Goal: Task Accomplishment & Management: Complete application form

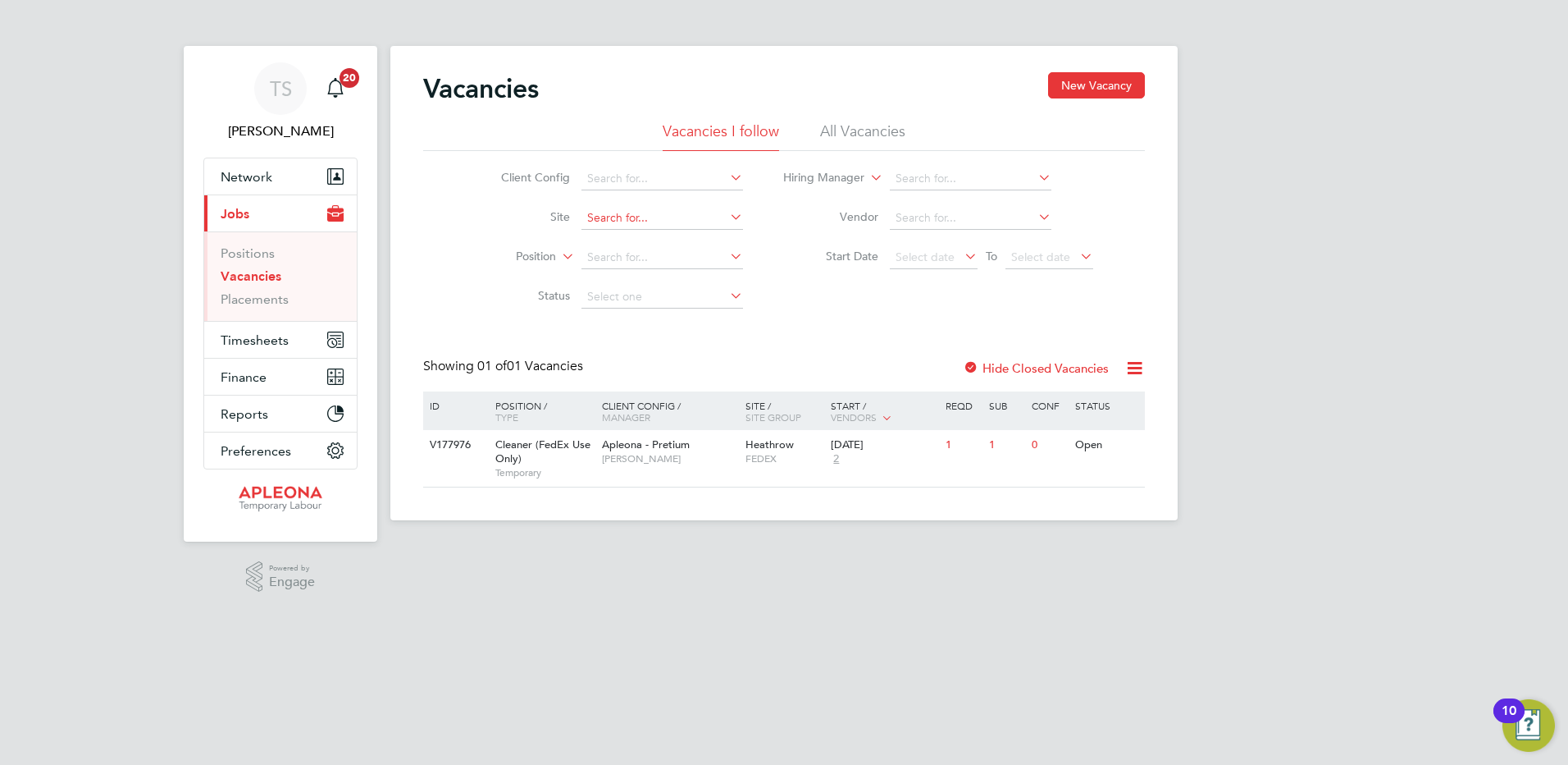
click at [606, 220] on input at bounding box center [663, 217] width 162 height 23
type input "1 Coleman Street"
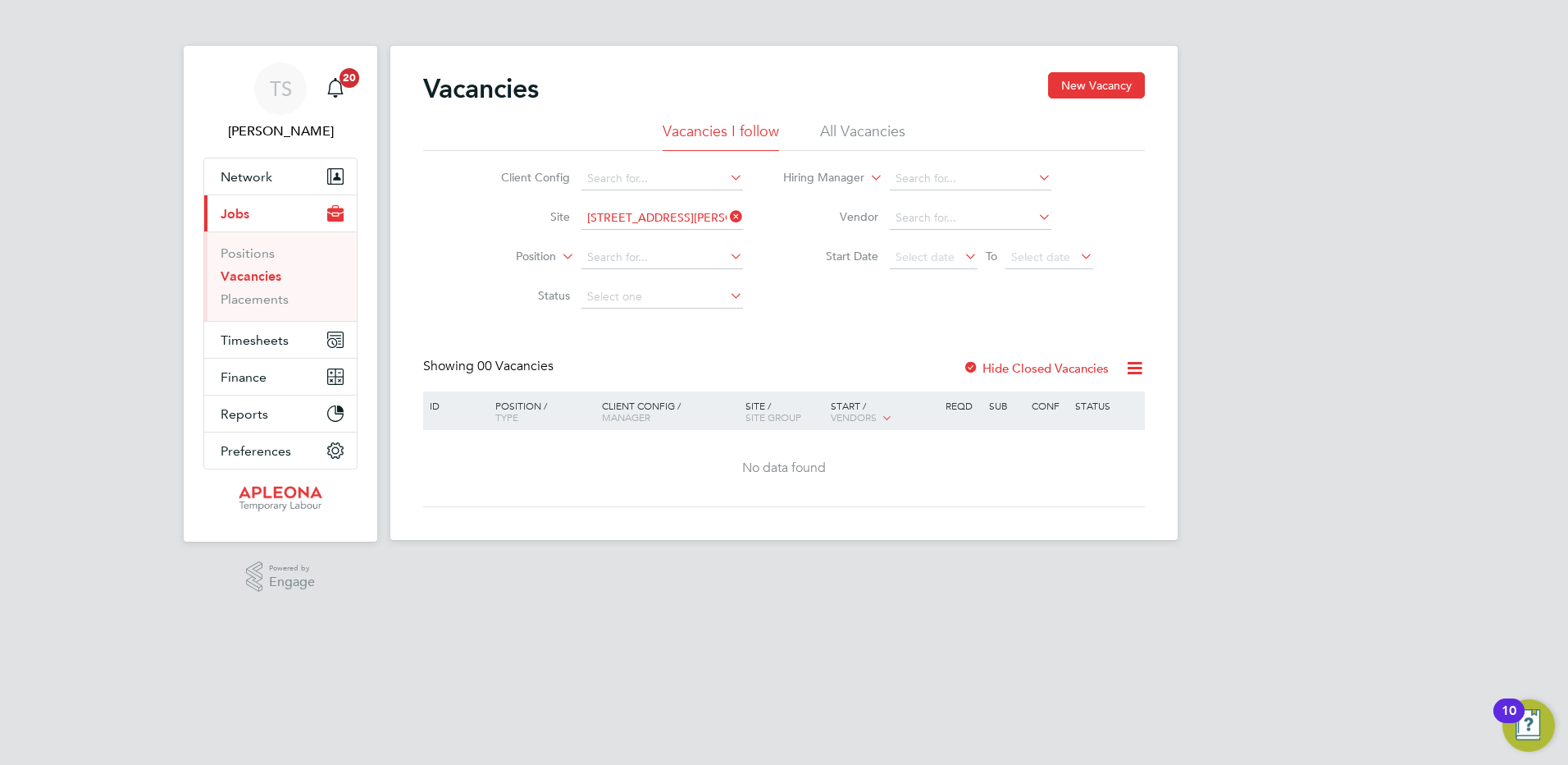
click at [727, 210] on icon at bounding box center [727, 217] width 0 height 23
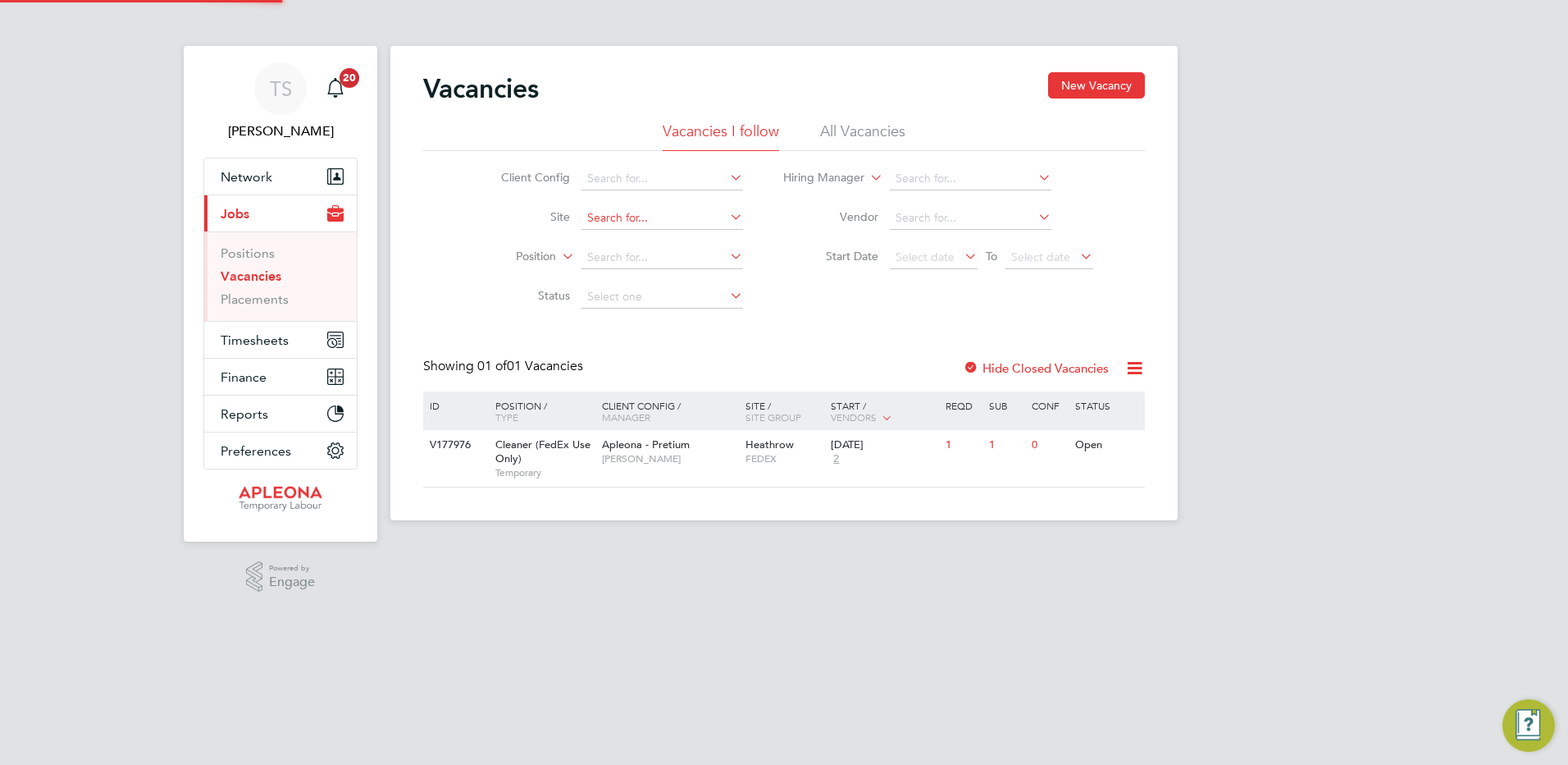
click at [592, 222] on input at bounding box center [663, 217] width 162 height 23
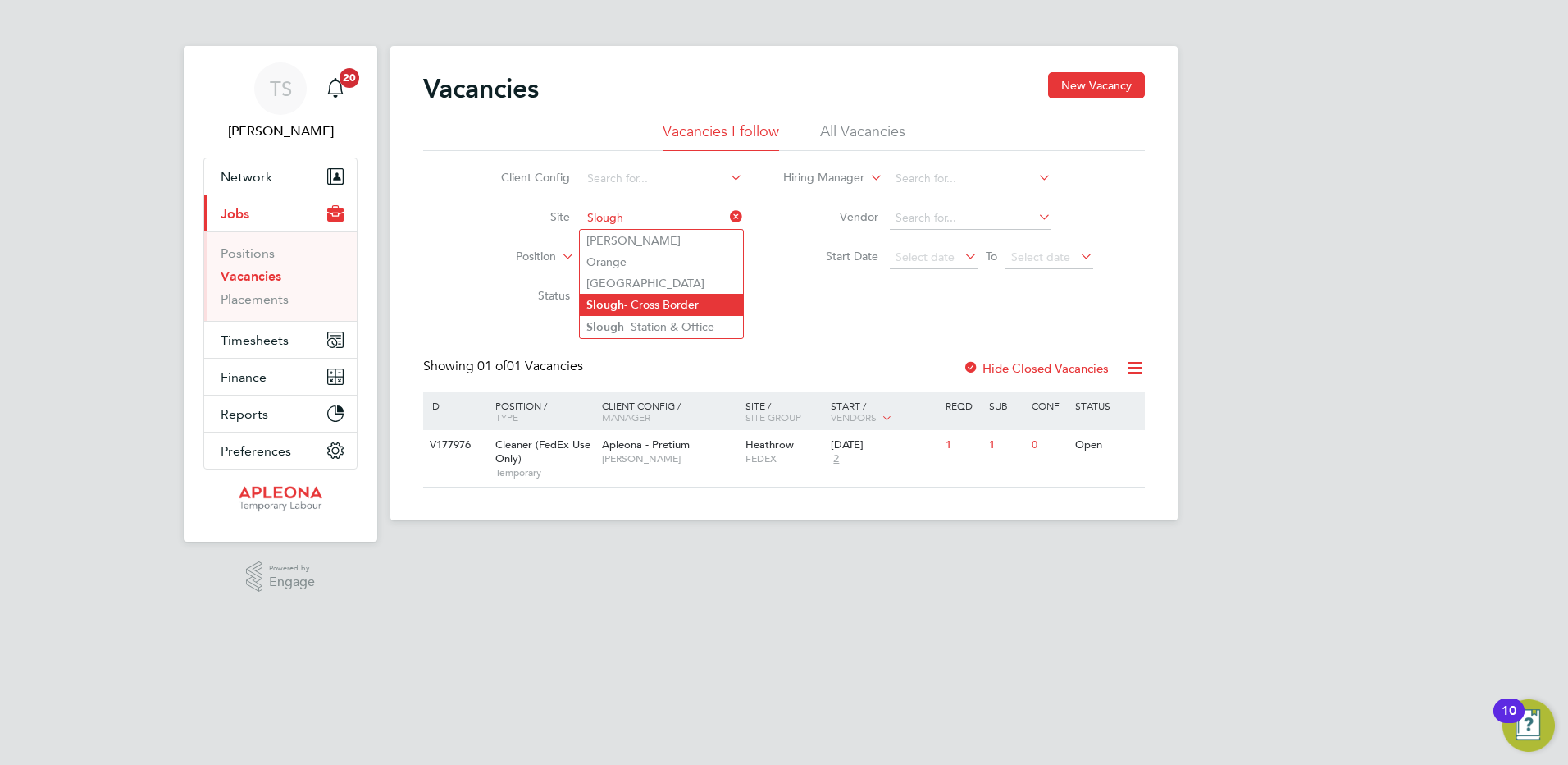
click at [628, 297] on li "Slough - Cross Border" at bounding box center [662, 305] width 163 height 22
type input "Slough - Cross Border"
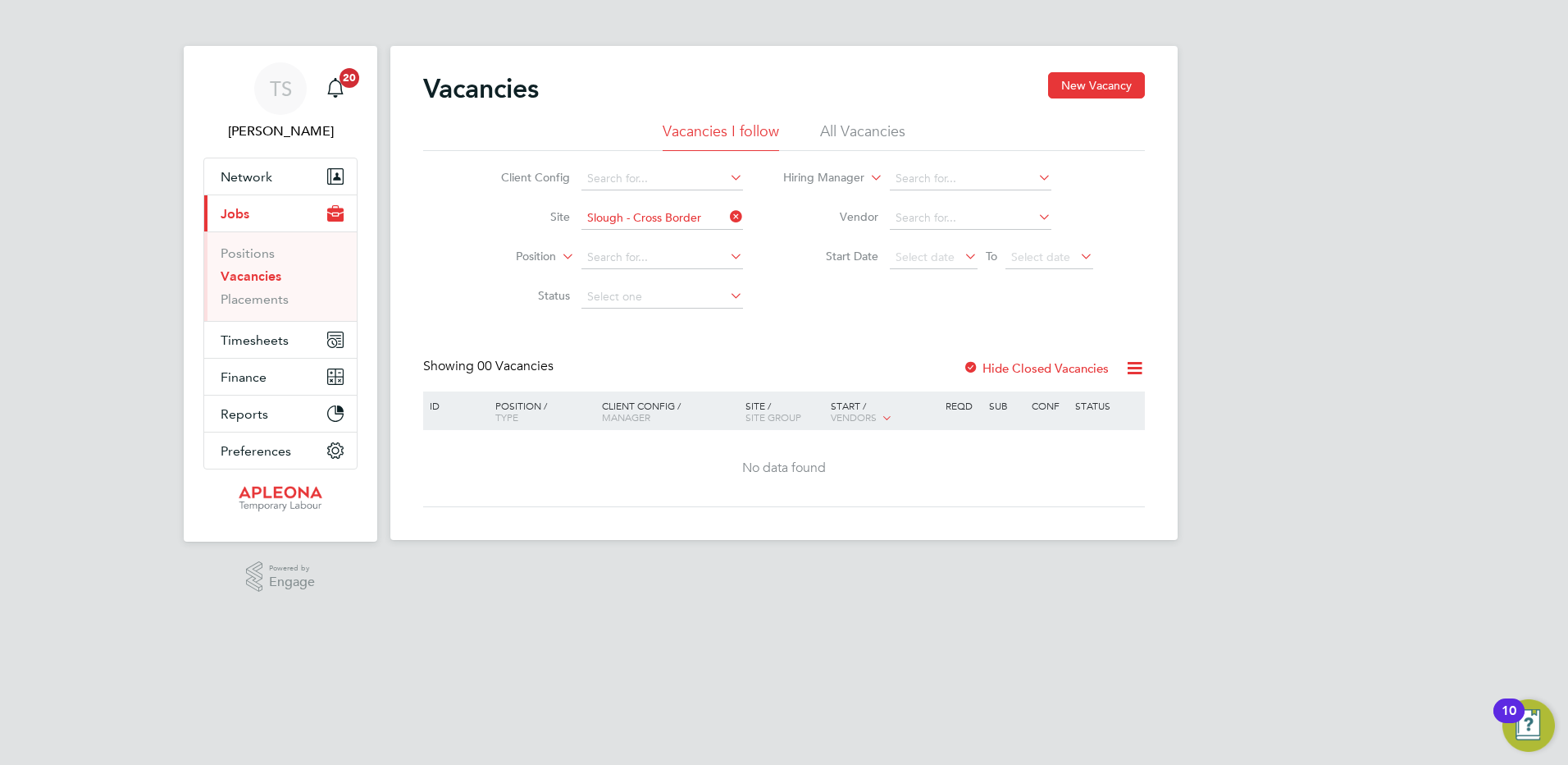
click at [1060, 365] on label "Hide Closed Vacancies" at bounding box center [1035, 368] width 146 height 16
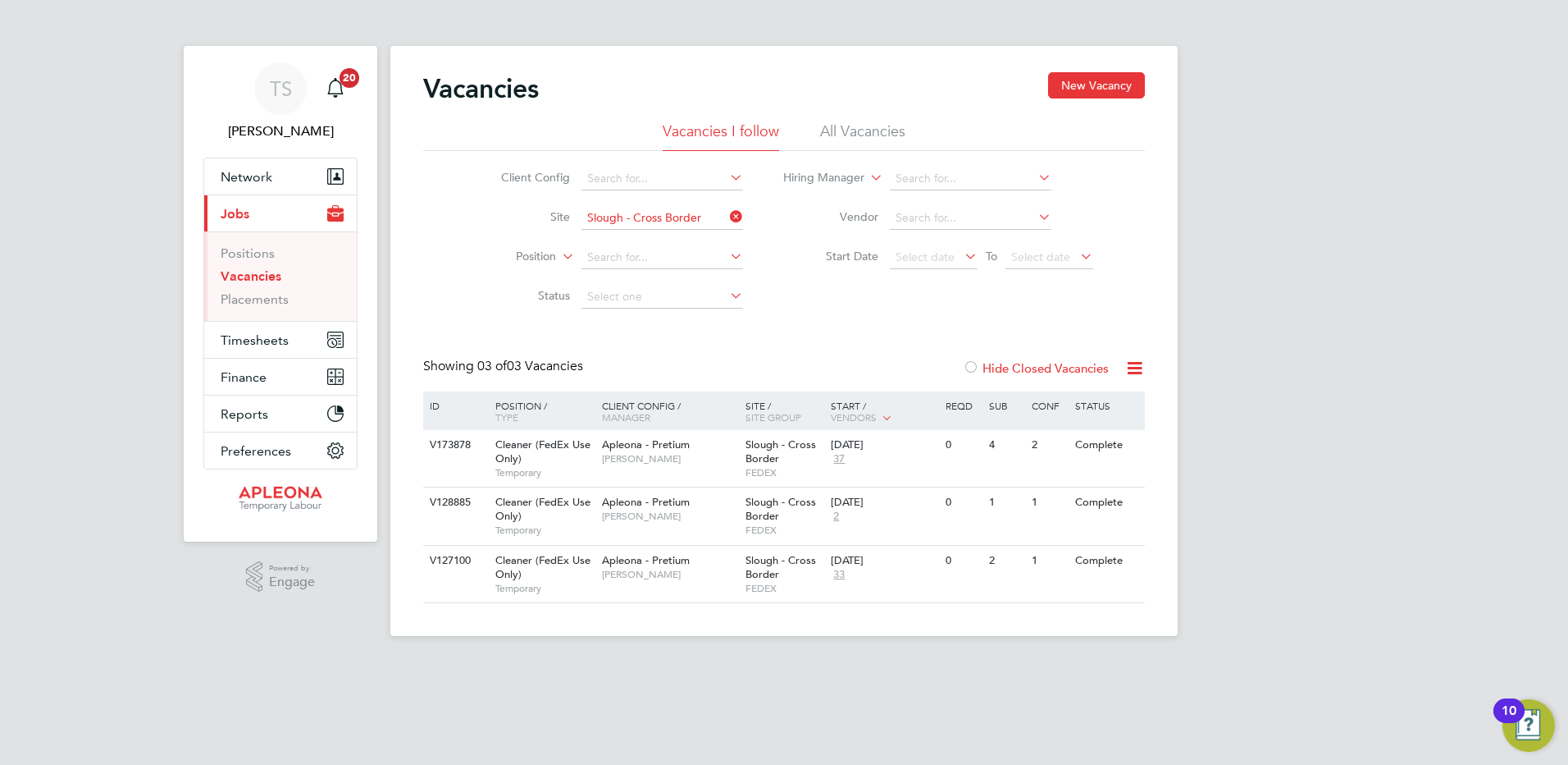
click at [727, 216] on icon at bounding box center [727, 217] width 0 height 23
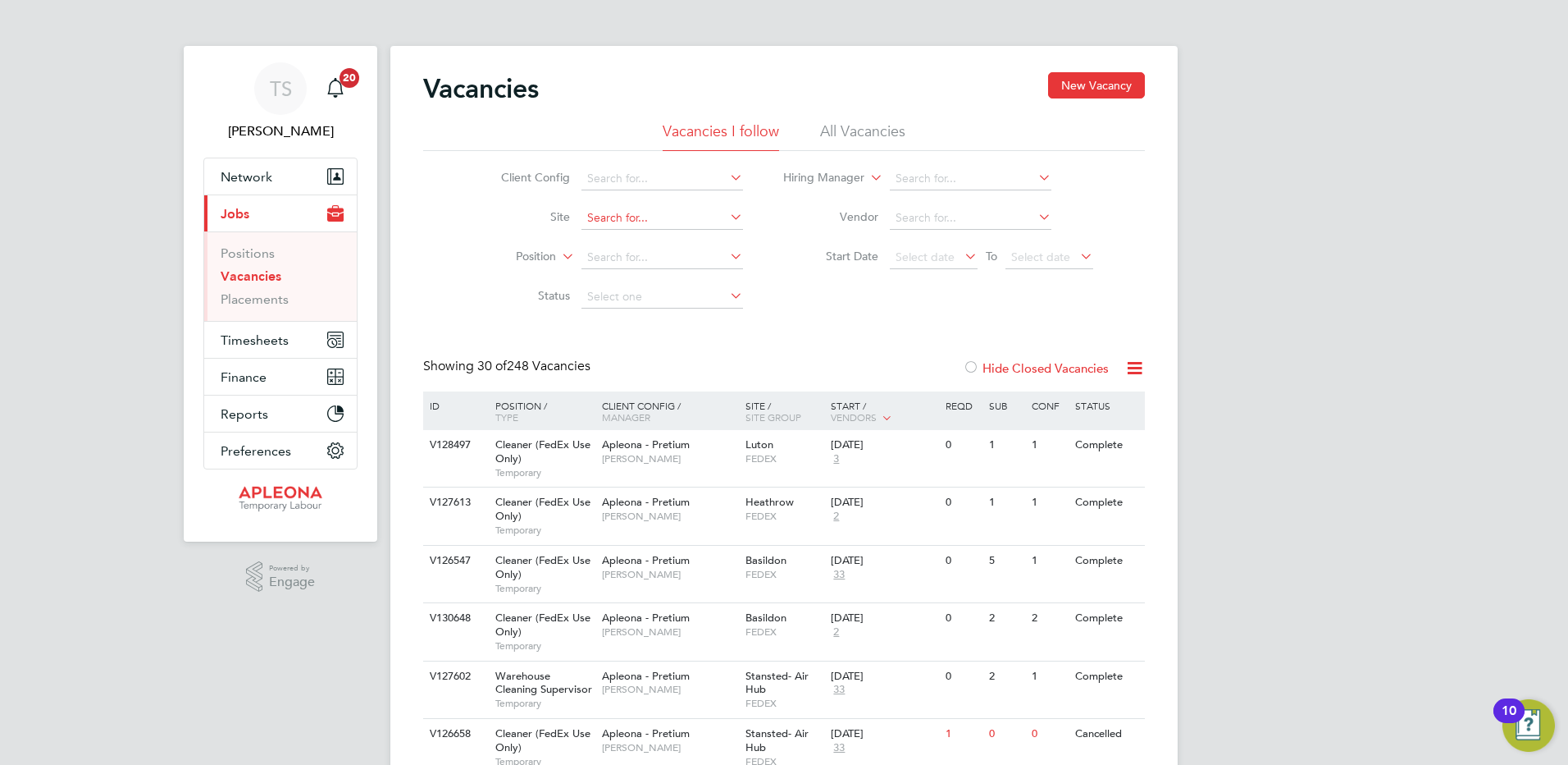
click at [615, 226] on input at bounding box center [663, 217] width 162 height 23
click at [680, 329] on li "Slough - Station & Office" at bounding box center [662, 327] width 163 height 22
type input "Slough - Station & Office"
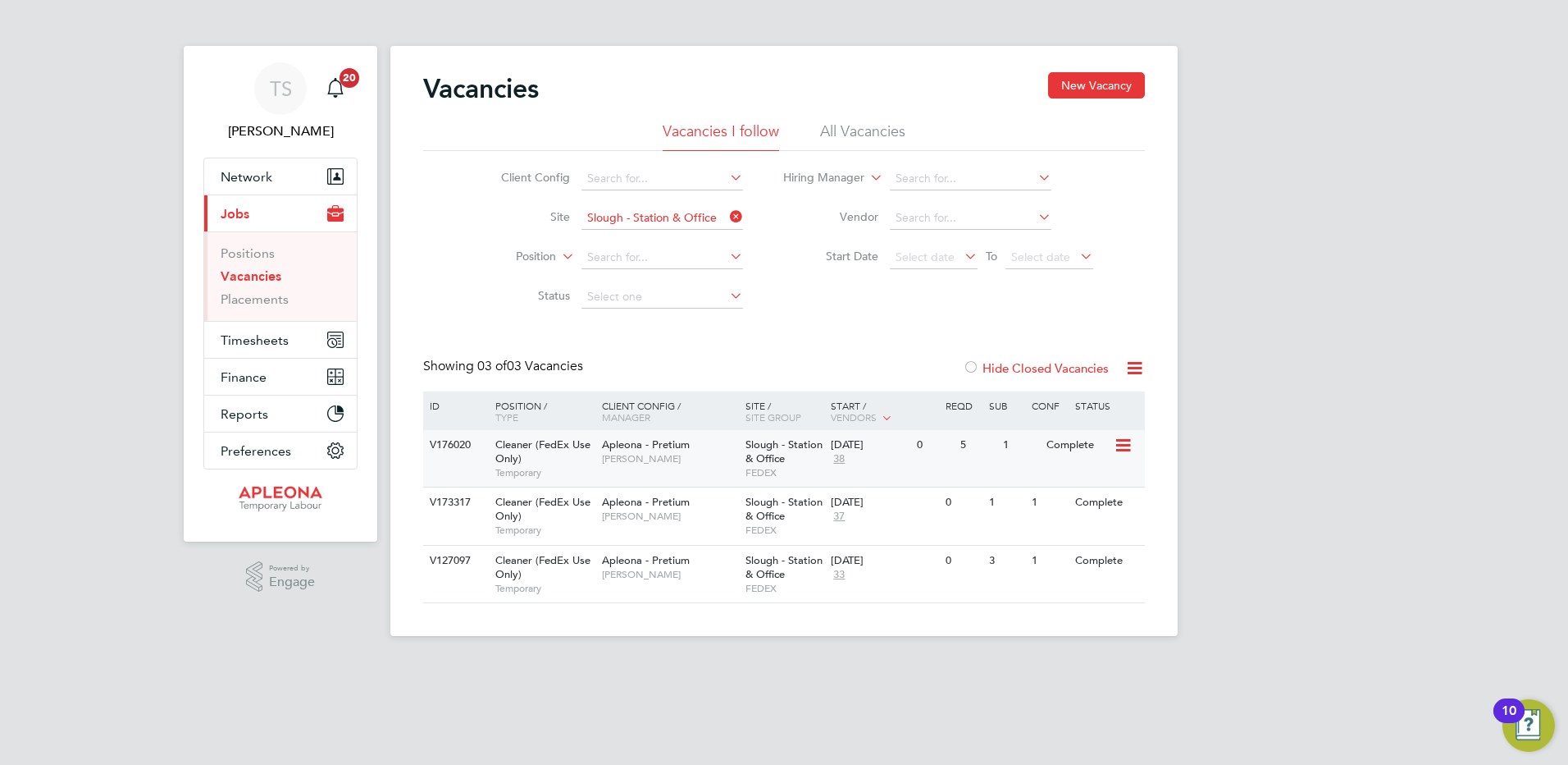
click at [1120, 452] on icon at bounding box center [1122, 445] width 16 height 19
click at [1085, 479] on li "View Details" at bounding box center [1081, 483] width 95 height 23
